Goal: Transaction & Acquisition: Purchase product/service

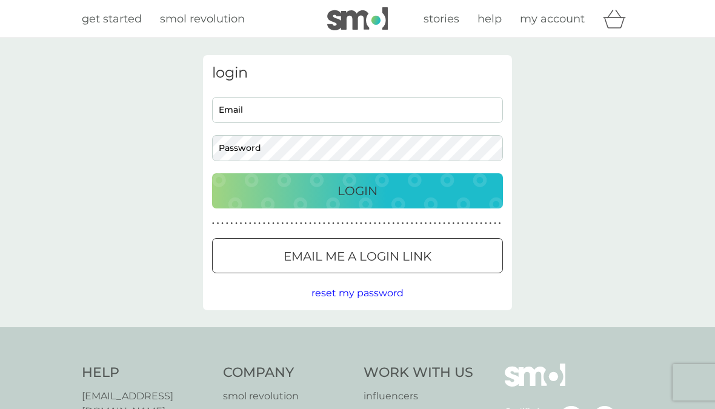
click at [397, 104] on input "Email" at bounding box center [357, 110] width 291 height 26
click at [438, 105] on input "Email" at bounding box center [357, 110] width 291 height 26
type input "[EMAIL_ADDRESS][DOMAIN_NAME]"
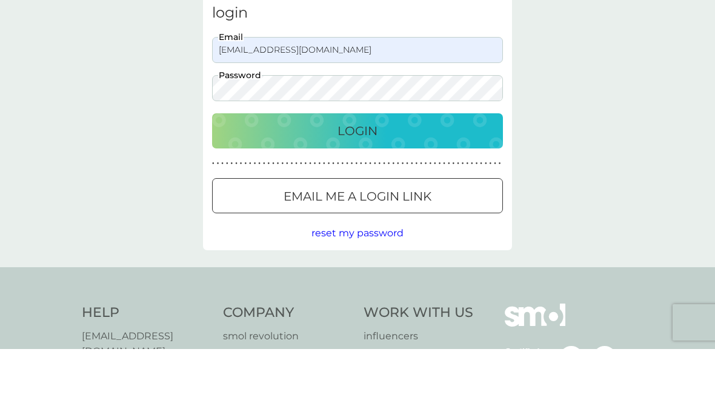
scroll to position [60, 0]
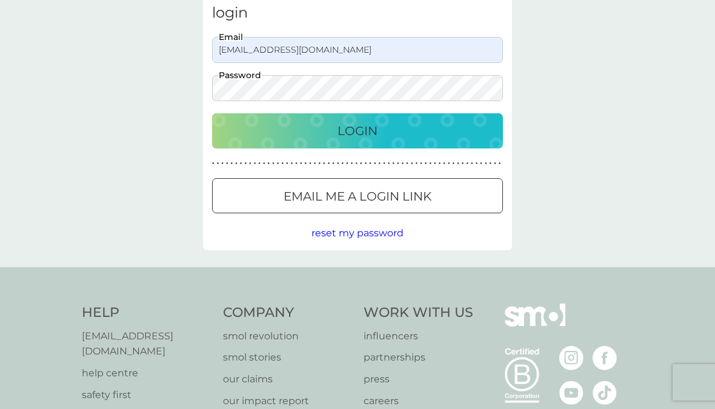
click at [395, 132] on div "Login" at bounding box center [357, 130] width 267 height 19
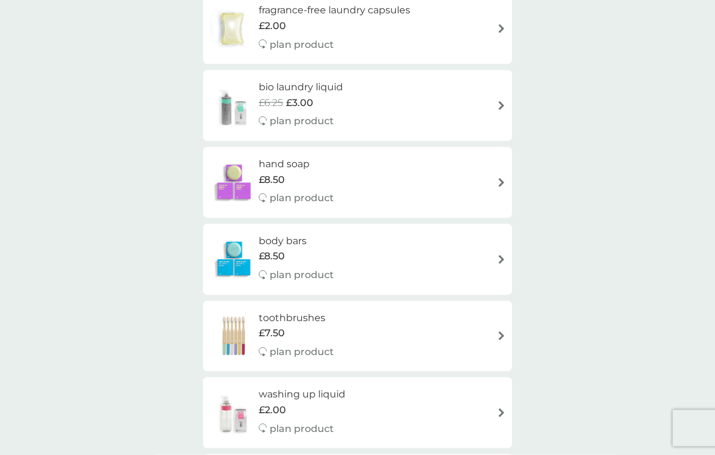
scroll to position [1442, 0]
click at [497, 97] on div "bio laundry liquid £6.25 £3.00 plan product" at bounding box center [357, 104] width 297 height 53
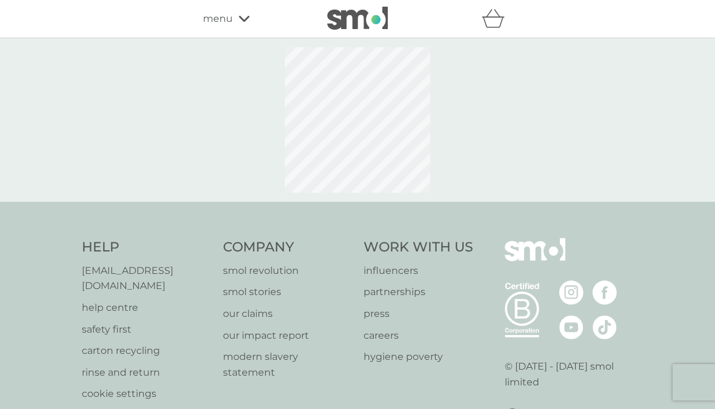
select select "91"
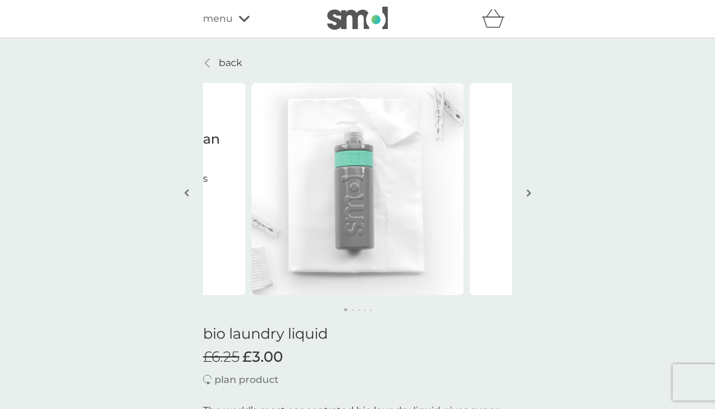
click at [531, 190] on img "button" at bounding box center [529, 192] width 5 height 9
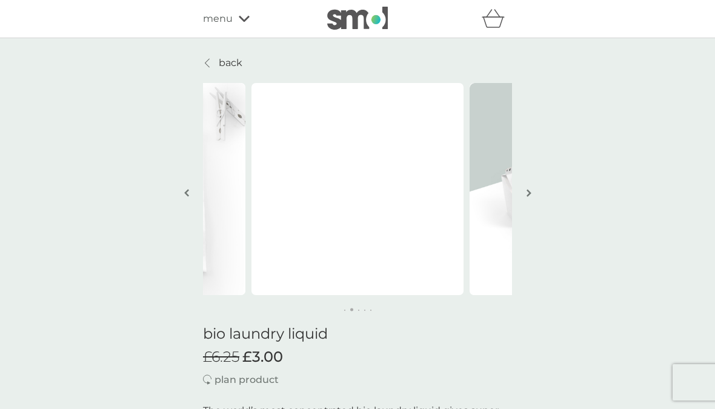
click at [531, 189] on img "button" at bounding box center [529, 192] width 5 height 9
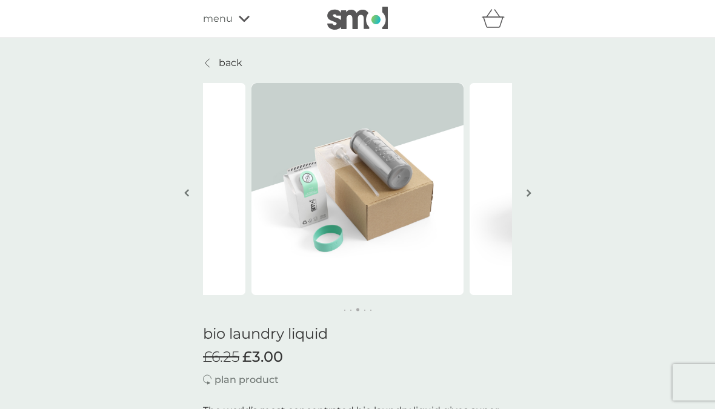
click at [529, 193] on img "button" at bounding box center [529, 192] width 5 height 9
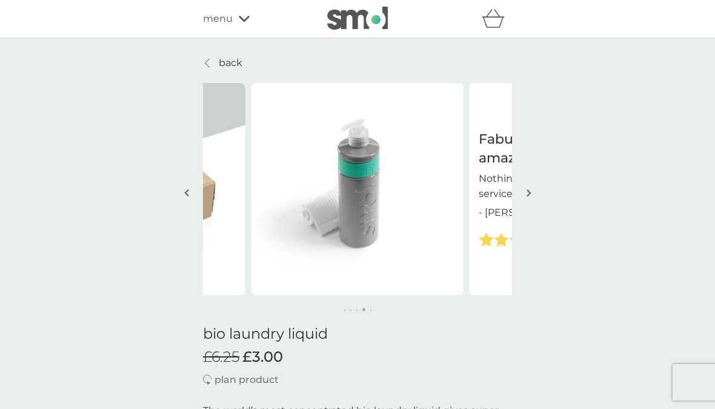
click at [528, 191] on img "button" at bounding box center [529, 192] width 5 height 9
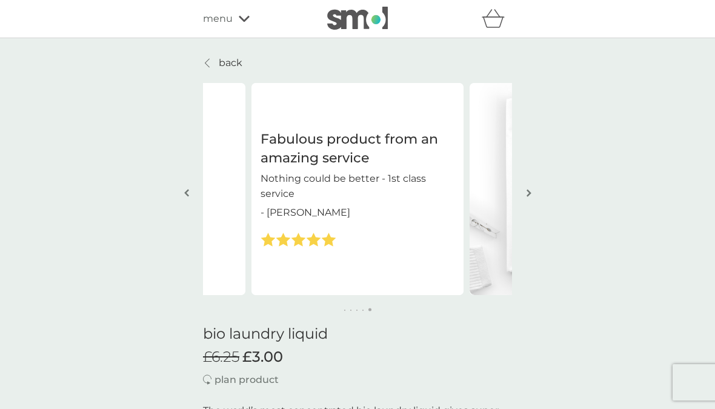
click at [531, 193] on img "button" at bounding box center [529, 192] width 5 height 9
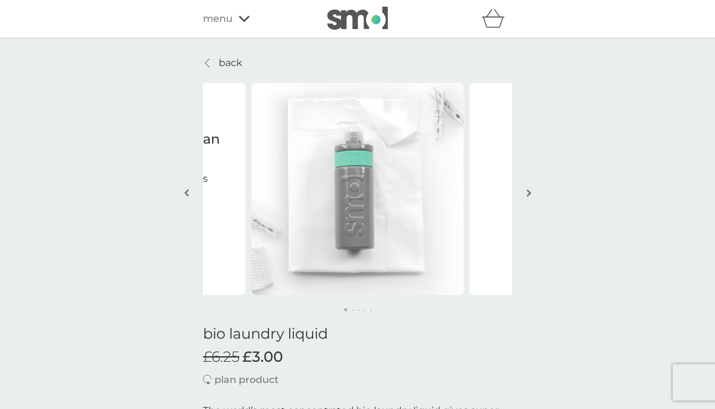
click at [530, 188] on img "button" at bounding box center [529, 192] width 5 height 9
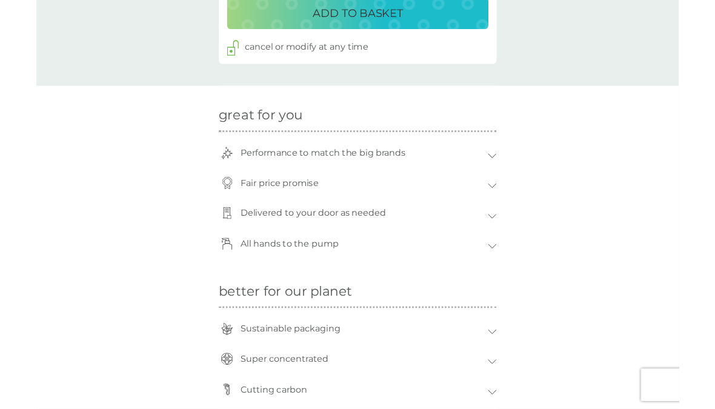
scroll to position [782, 0]
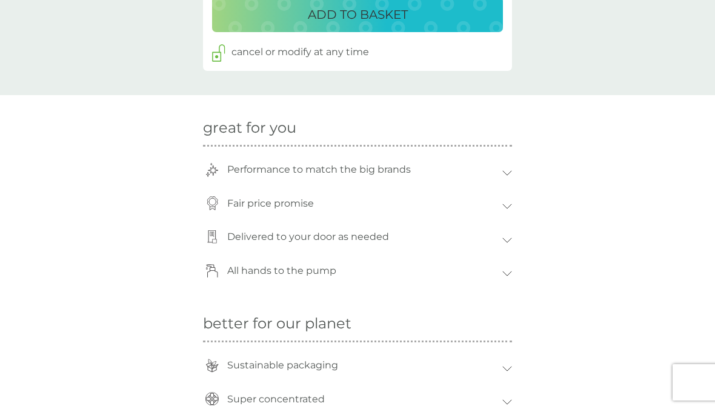
click at [510, 204] on icon at bounding box center [507, 206] width 10 height 5
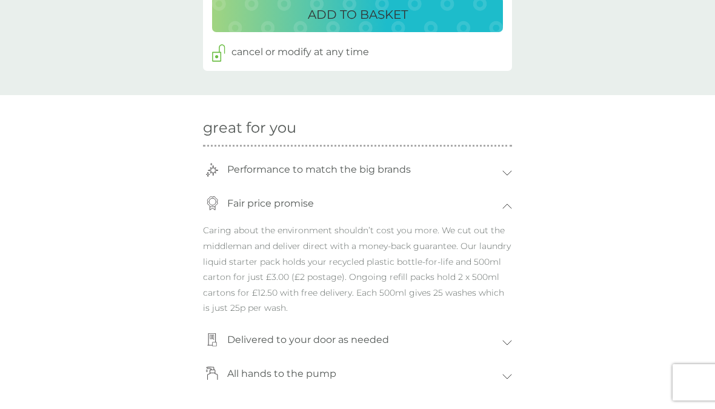
click at [507, 195] on div "Fair price promise" at bounding box center [357, 207] width 309 height 34
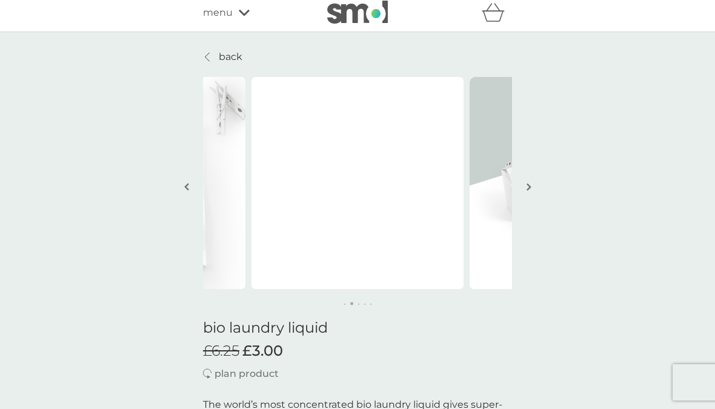
scroll to position [0, 0]
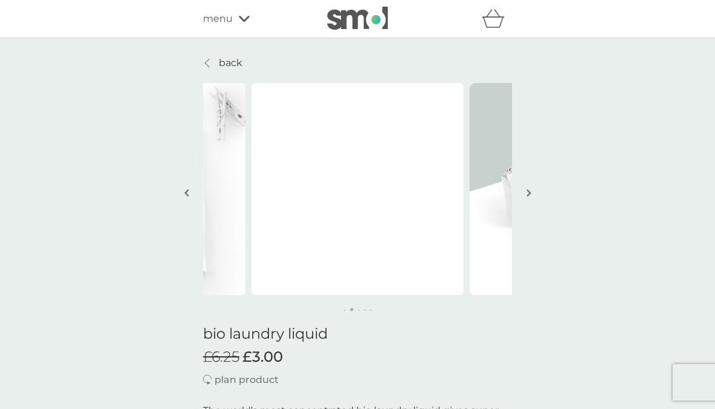
click at [206, 59] on icon at bounding box center [207, 63] width 5 height 10
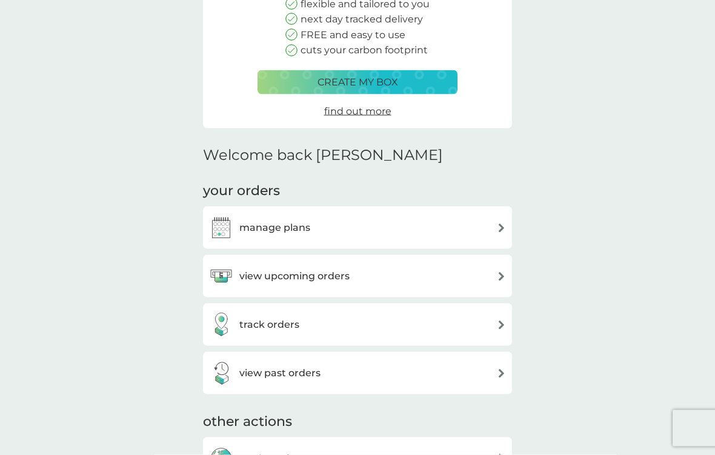
scroll to position [170, 0]
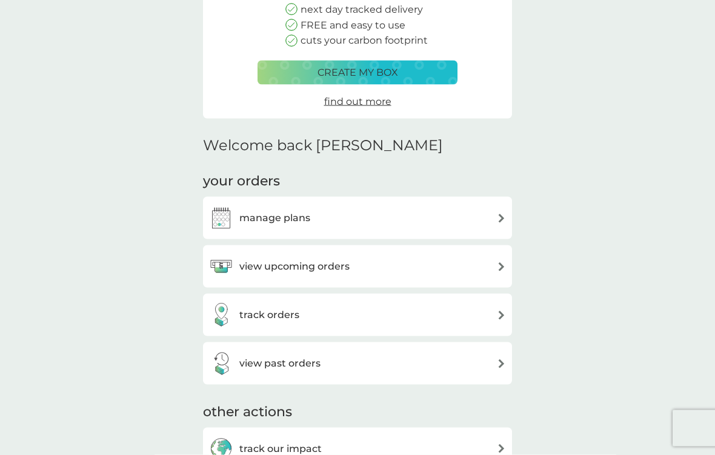
click at [502, 214] on img at bounding box center [501, 218] width 9 height 9
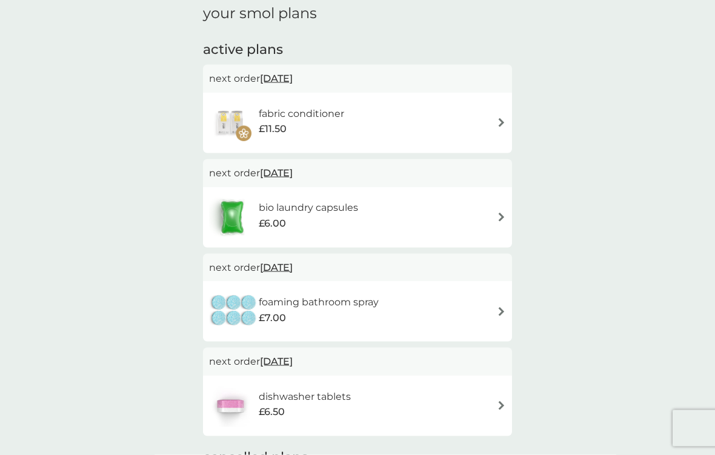
scroll to position [194, 0]
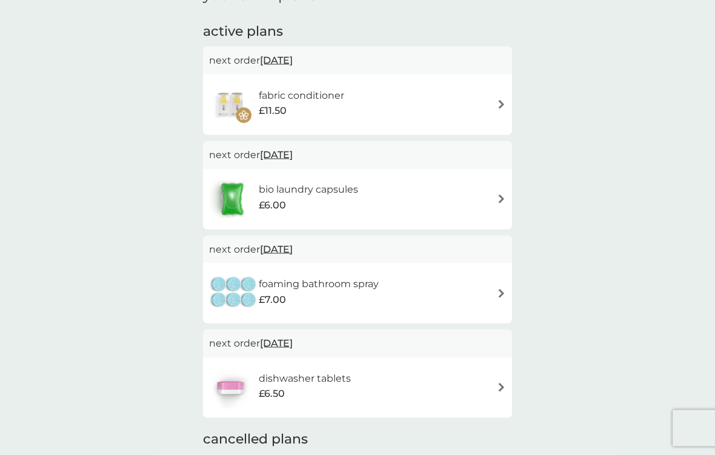
click at [494, 195] on div "bio laundry capsules £6.00" at bounding box center [357, 199] width 297 height 42
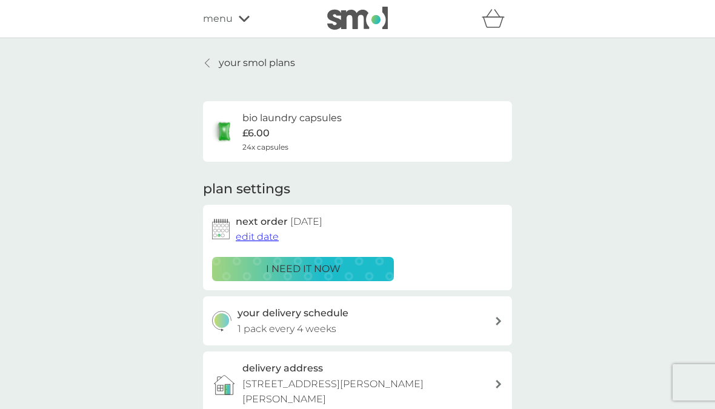
click at [204, 62] on link "your smol plans" at bounding box center [249, 63] width 92 height 16
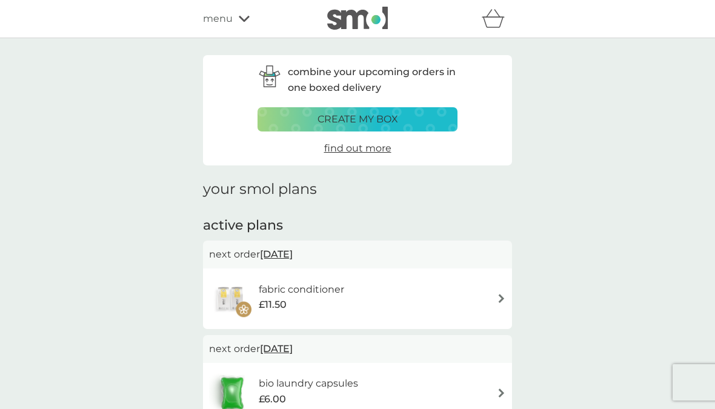
click at [205, 17] on span "menu" at bounding box center [218, 19] width 30 height 16
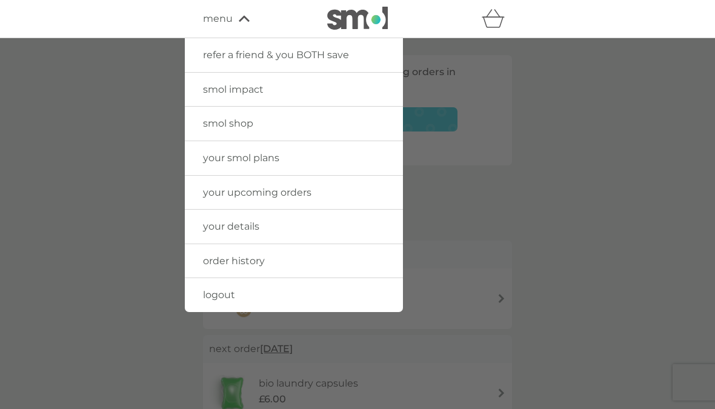
click at [207, 126] on span "smol shop" at bounding box center [228, 124] width 50 height 12
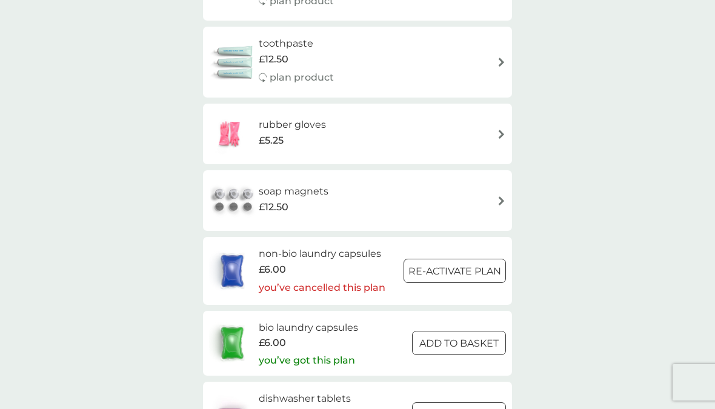
scroll to position [1678, 0]
click at [239, 322] on img at bounding box center [232, 343] width 46 height 42
click at [235, 324] on img at bounding box center [232, 343] width 46 height 42
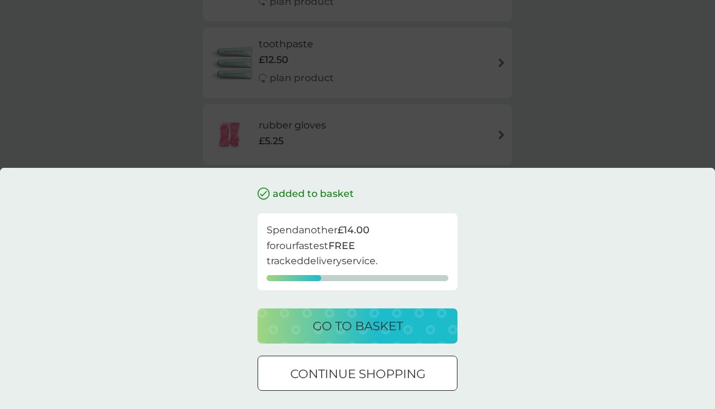
click at [378, 336] on p "go to basket" at bounding box center [358, 325] width 90 height 19
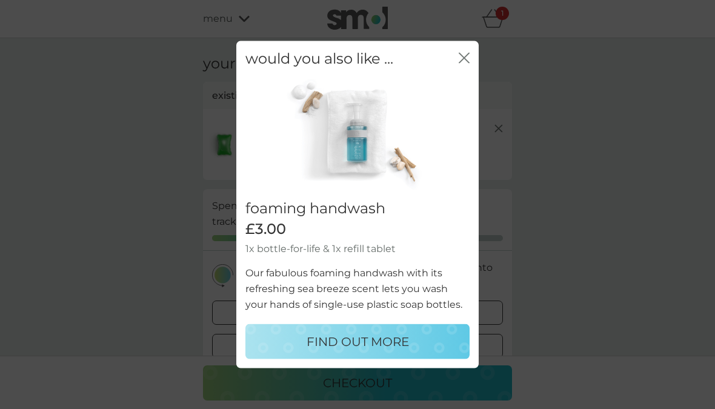
click at [465, 63] on icon "close" at bounding box center [464, 57] width 11 height 11
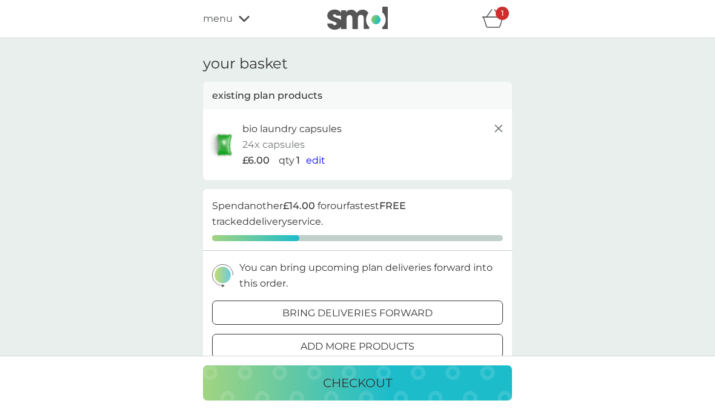
click at [319, 159] on span "edit" at bounding box center [315, 161] width 19 height 12
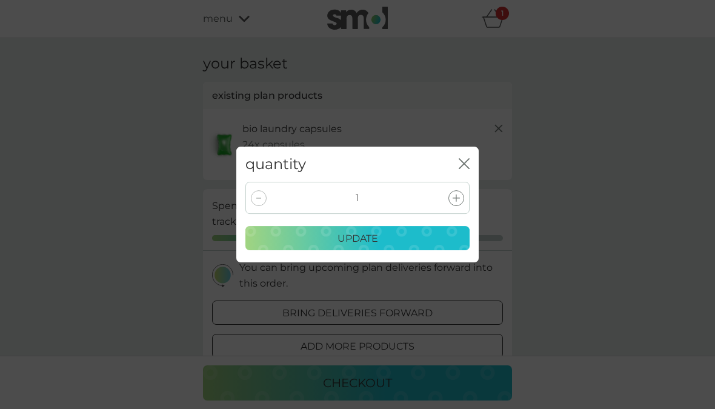
click at [265, 202] on div at bounding box center [259, 198] width 16 height 16
click at [261, 204] on div at bounding box center [259, 198] width 16 height 16
click at [463, 169] on icon "close" at bounding box center [464, 163] width 11 height 11
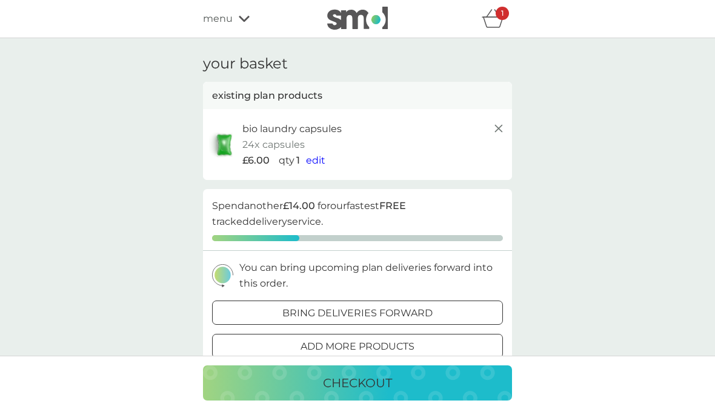
click at [499, 20] on icon "basket" at bounding box center [493, 18] width 23 height 19
click at [498, 132] on icon at bounding box center [499, 128] width 15 height 15
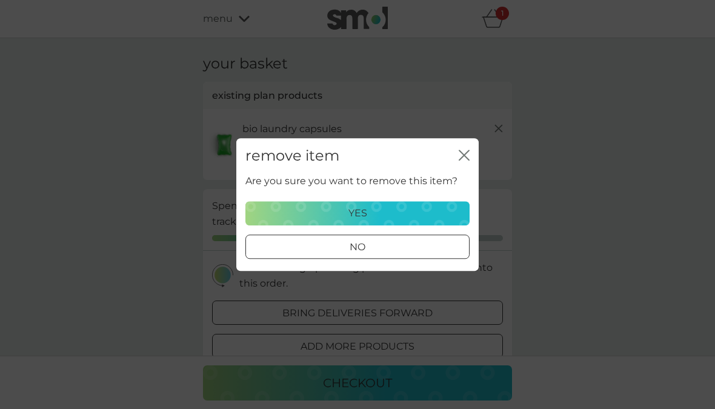
click at [379, 219] on div "yes" at bounding box center [357, 213] width 208 height 16
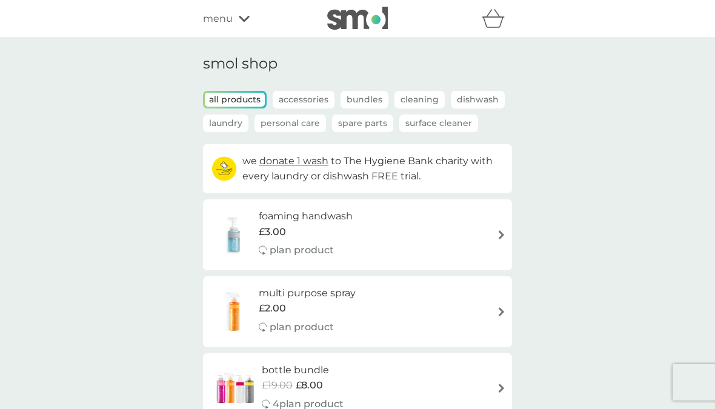
click at [232, 13] on span "menu" at bounding box center [218, 19] width 30 height 16
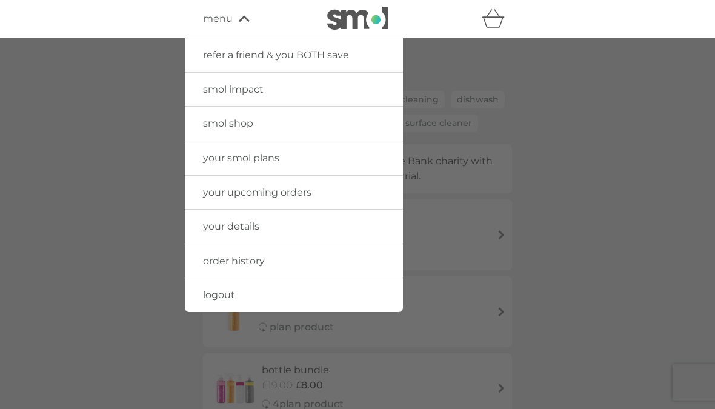
click at [241, 290] on link "logout" at bounding box center [294, 295] width 218 height 34
